Goal: Navigation & Orientation: Find specific page/section

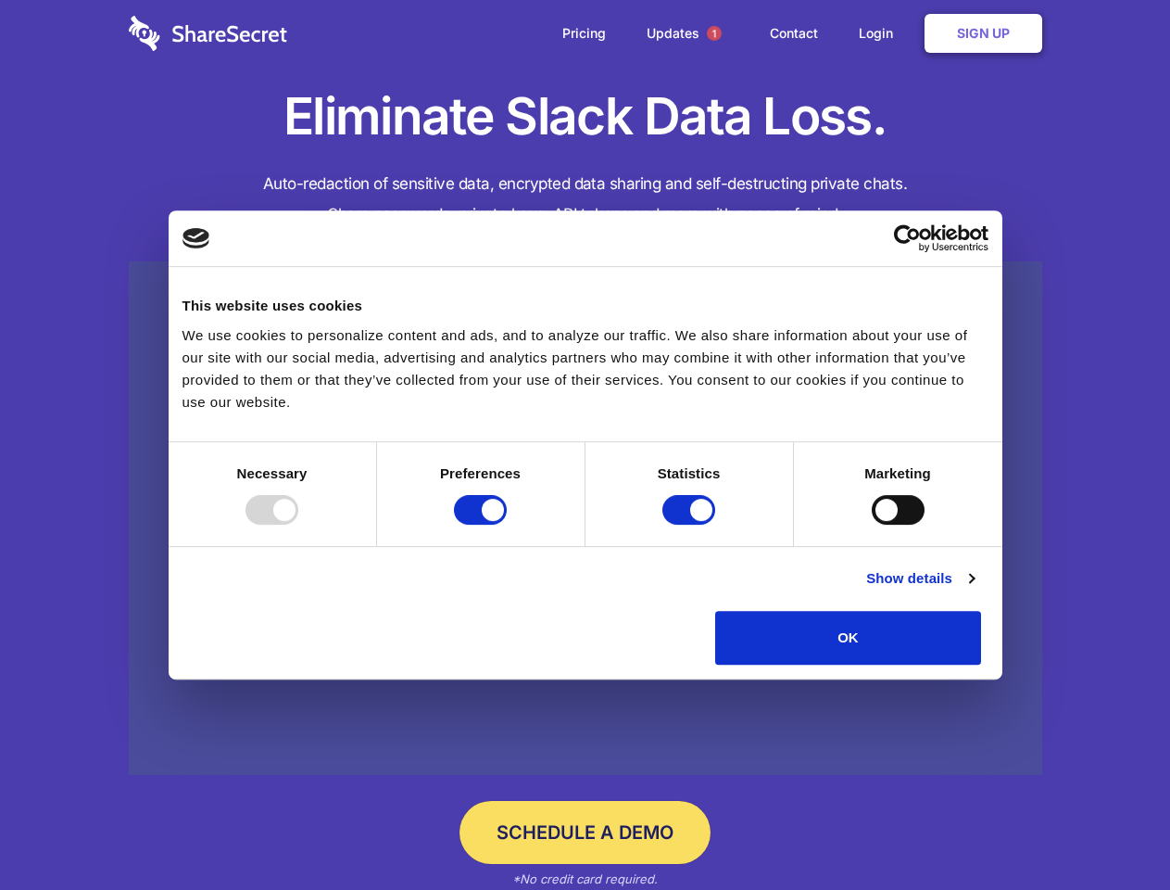
click at [298, 525] on div at bounding box center [272, 510] width 53 height 30
click at [507, 525] on input "Preferences" at bounding box center [480, 510] width 53 height 30
checkbox input "false"
click at [691, 525] on input "Statistics" at bounding box center [689, 510] width 53 height 30
checkbox input "false"
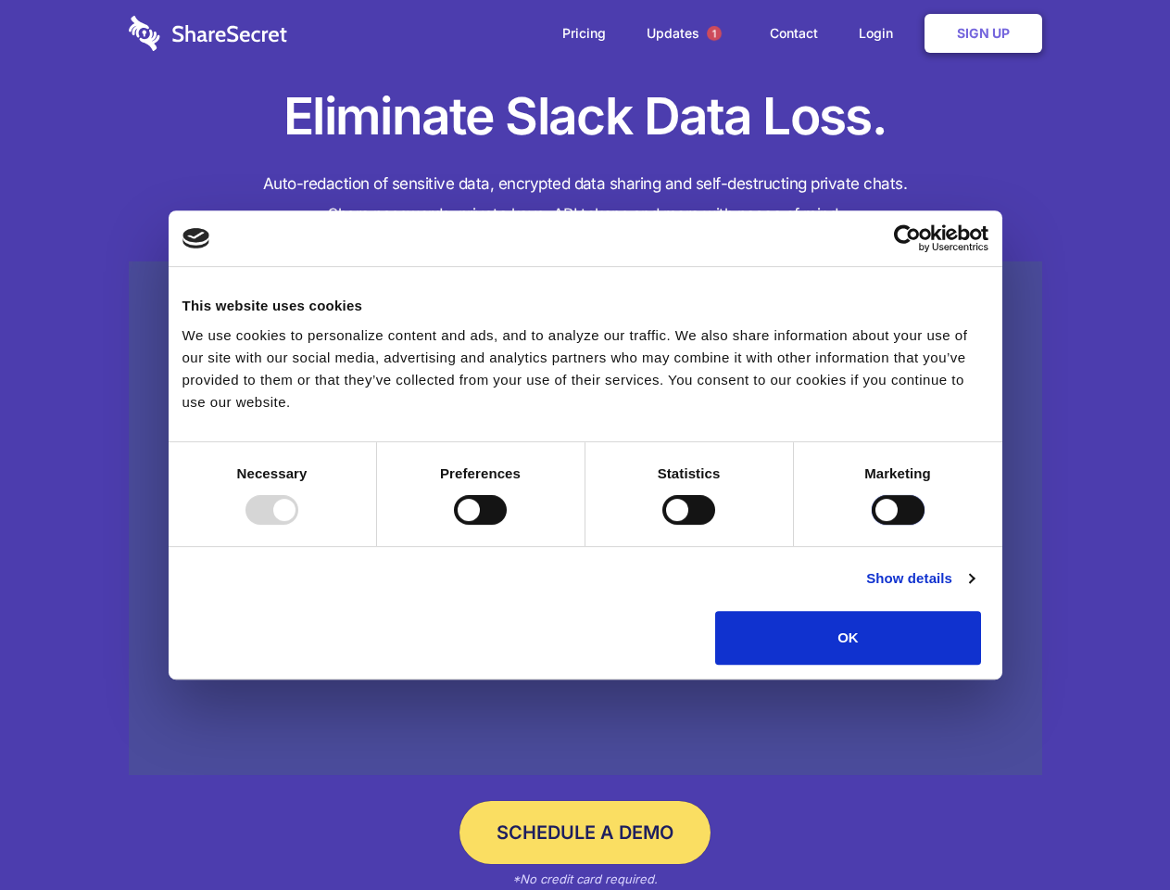
click at [872, 525] on input "Marketing" at bounding box center [898, 510] width 53 height 30
checkbox input "true"
click at [974, 589] on link "Show details" at bounding box center [919, 578] width 107 height 22
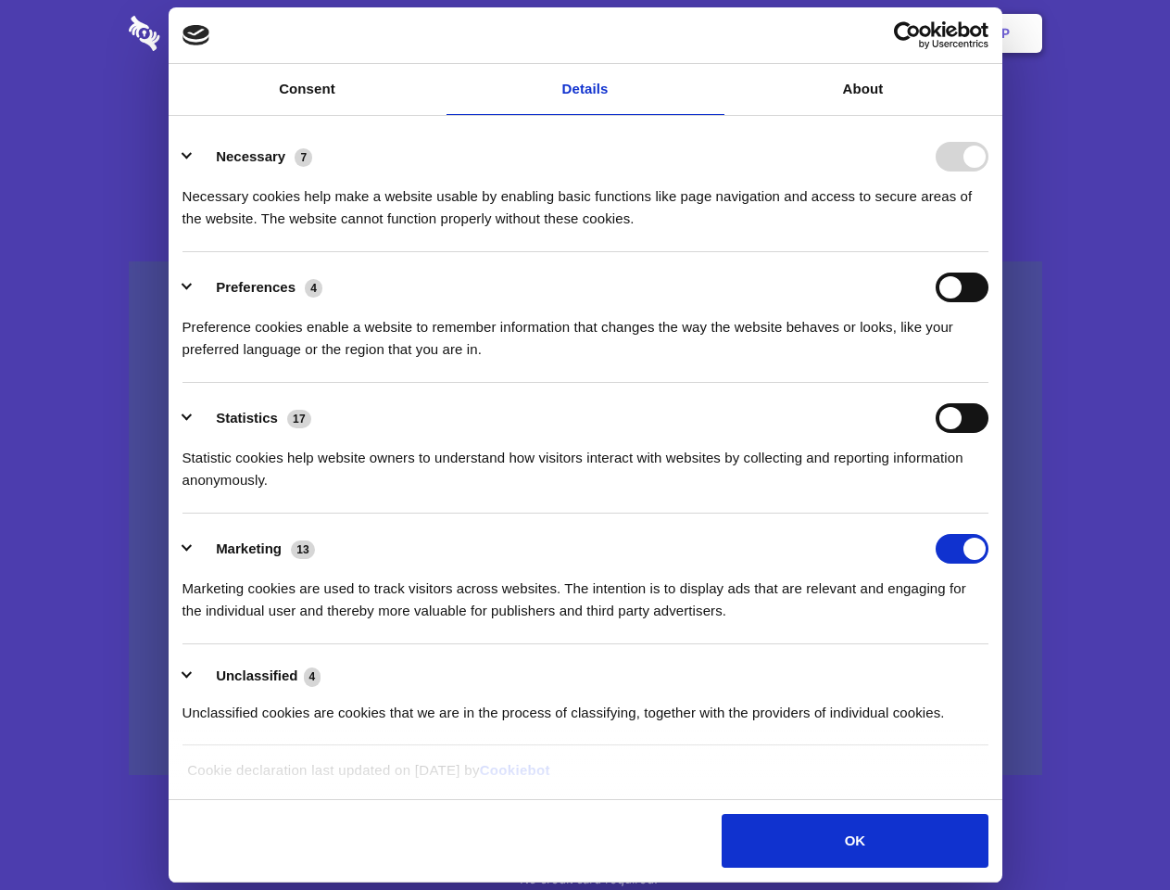
click at [989, 252] on li "Necessary 7 Necessary cookies help make a website usable by enabling basic func…" at bounding box center [586, 186] width 806 height 131
click at [714, 33] on span "1" at bounding box center [714, 33] width 15 height 15
